Goal: Navigation & Orientation: Go to known website

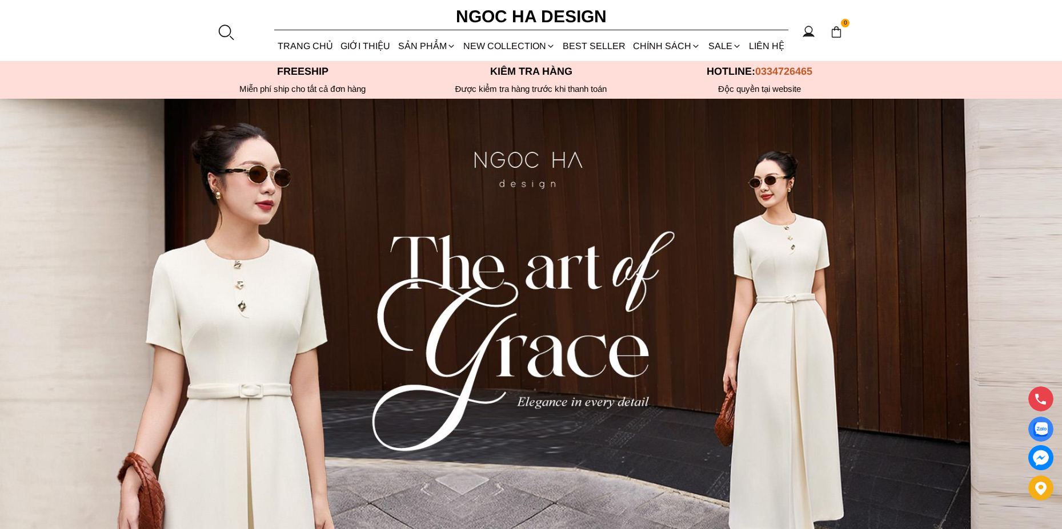
drag, startPoint x: 471, startPoint y: 155, endPoint x: 588, endPoint y: 156, distance: 117.1
click at [581, 156] on img at bounding box center [531, 364] width 1062 height 531
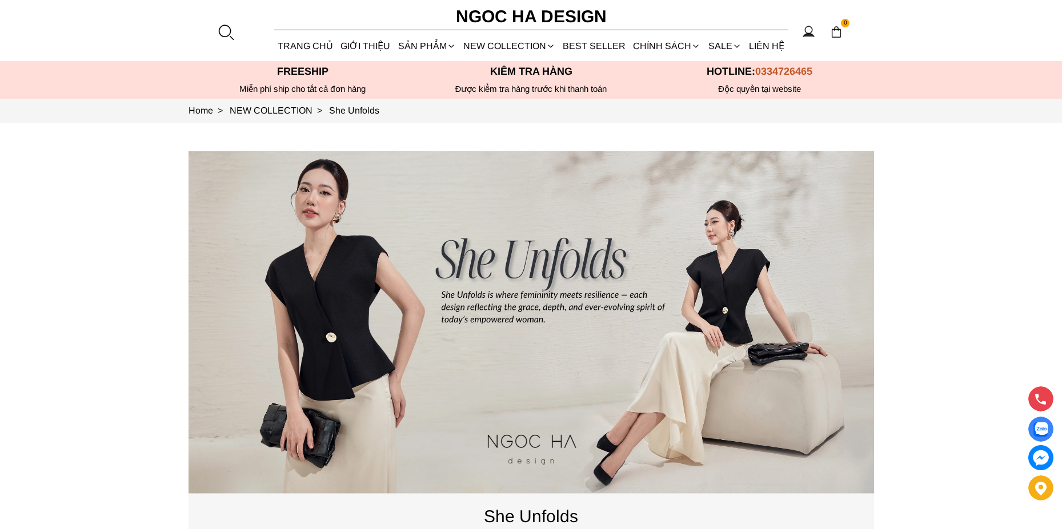
click at [465, 14] on h6 "Ngoc Ha Design" at bounding box center [530, 16] width 171 height 27
